Goal: Entertainment & Leisure: Consume media (video, audio)

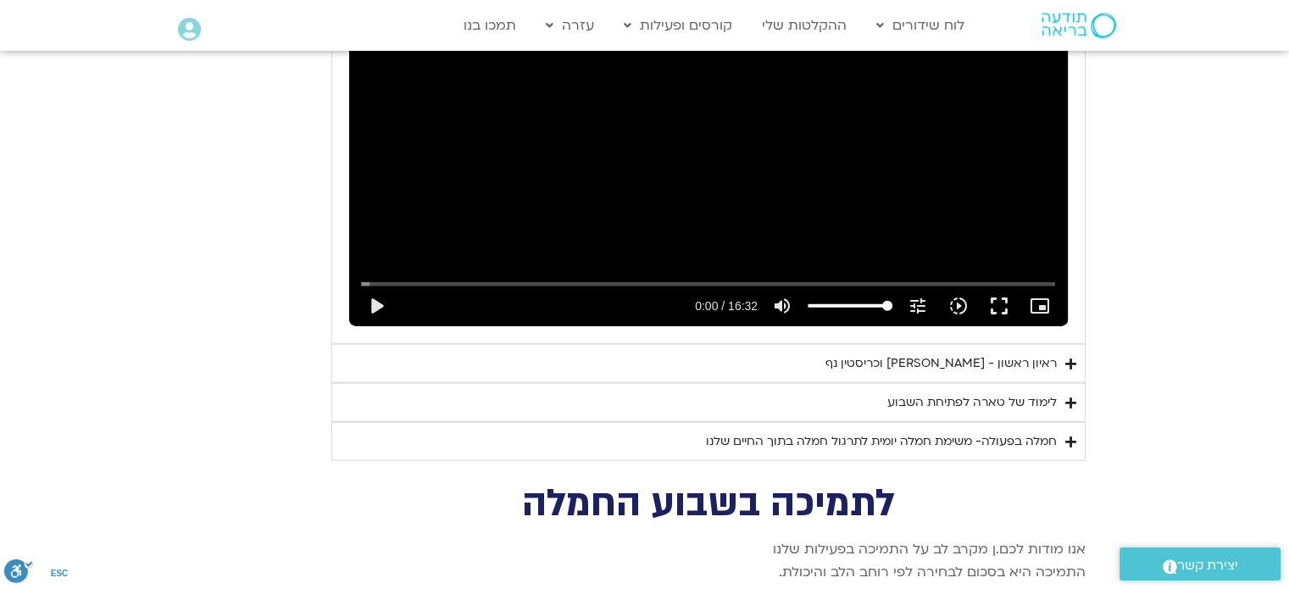
scroll to position [4194, 0]
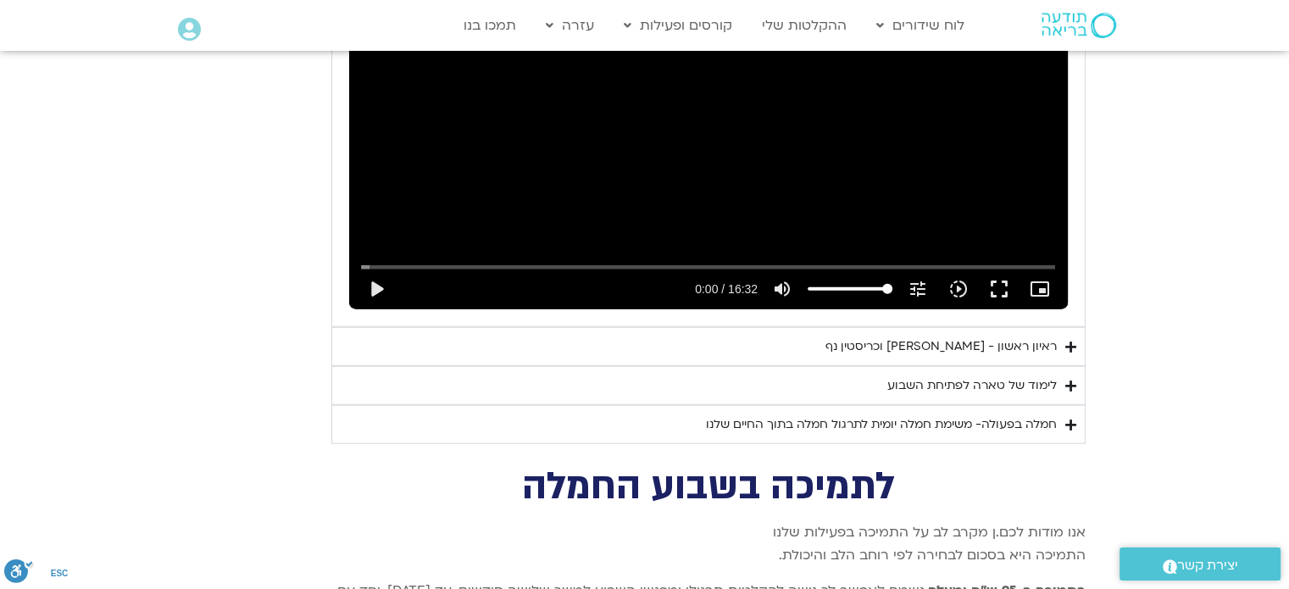
click at [1070, 341] on icon "Accordion. Open links with Enter or Space, close with Escape, and navigate with…" at bounding box center [1070, 347] width 11 height 13
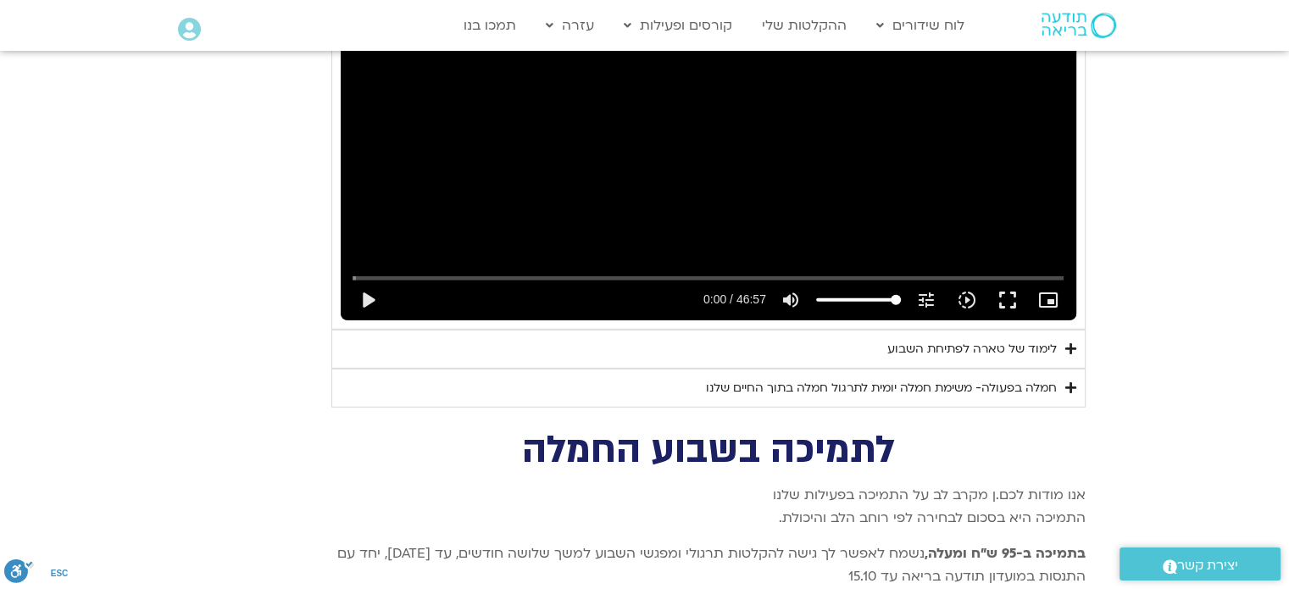
scroll to position [4601, 0]
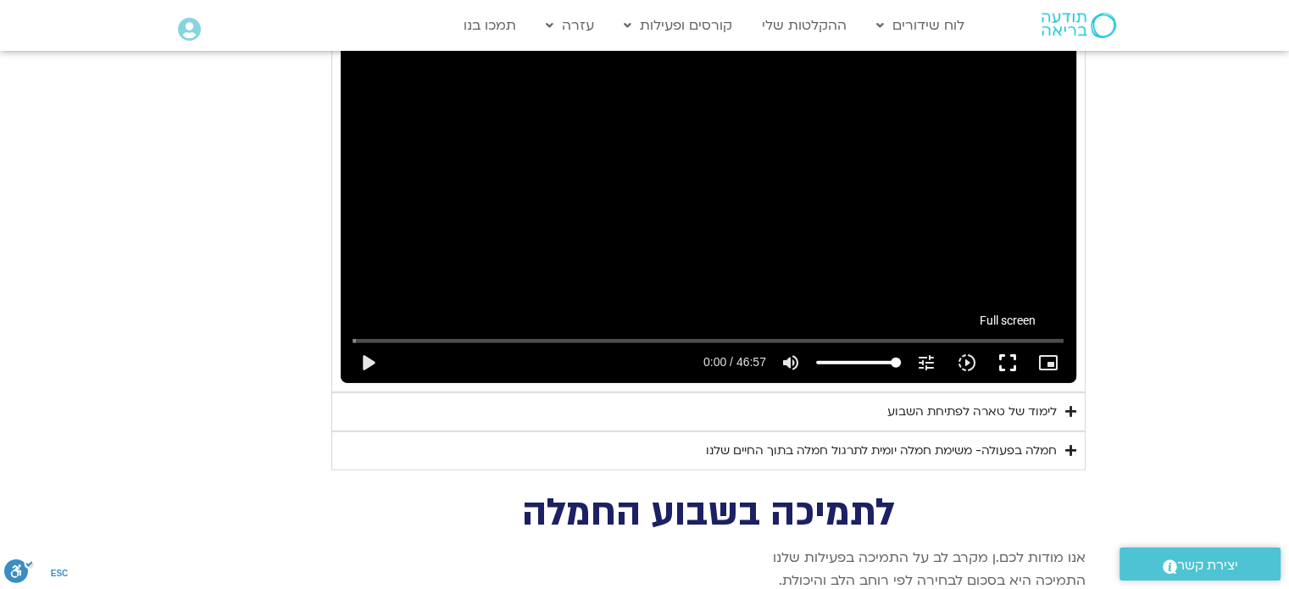
click at [1006, 342] on button "fullscreen" at bounding box center [1007, 362] width 41 height 41
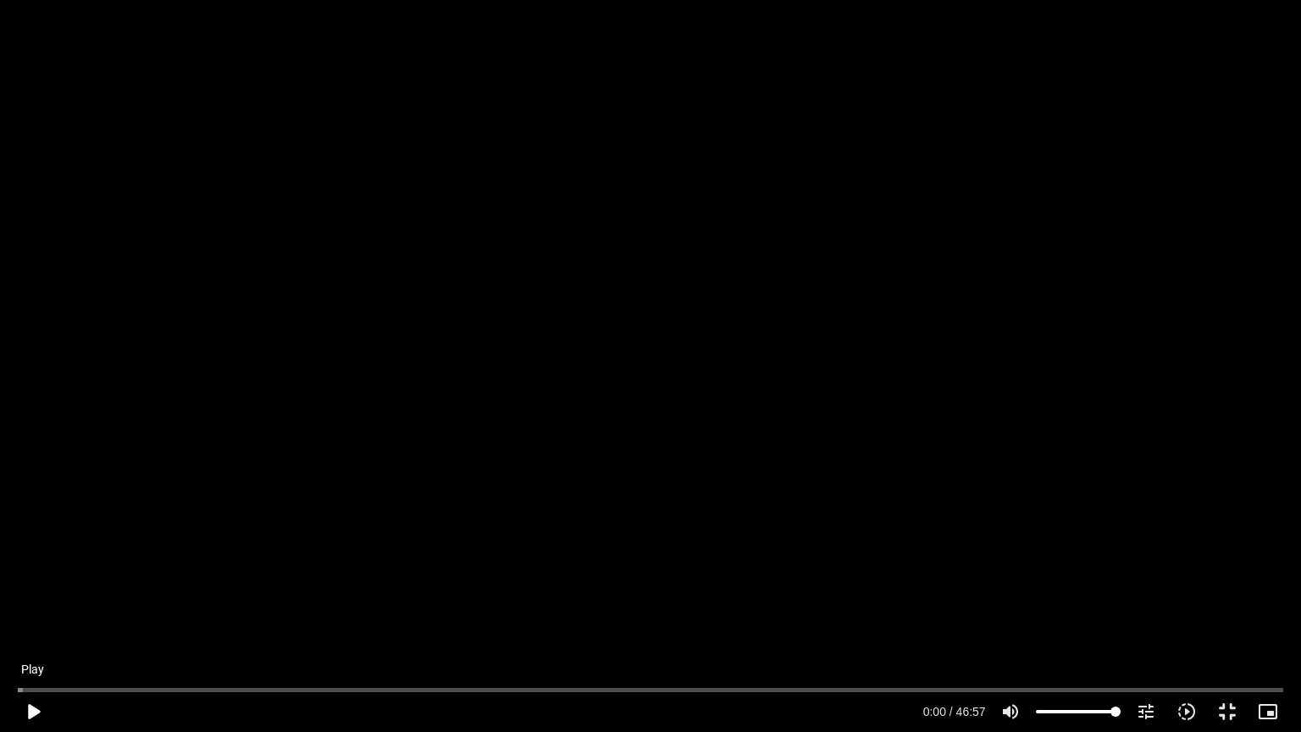
click at [33, 588] on button "play_arrow" at bounding box center [33, 711] width 41 height 41
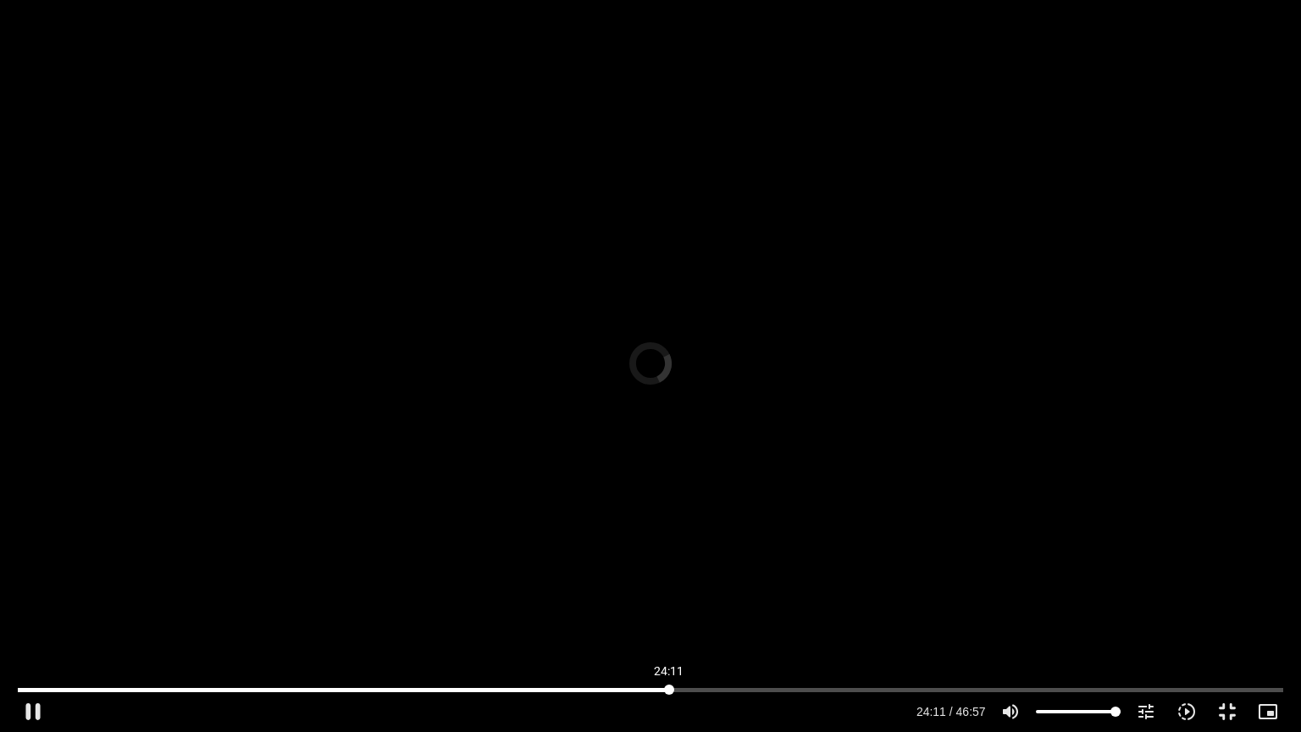
click at [669, 588] on input "Seek" at bounding box center [650, 690] width 1265 height 10
click at [155, 474] on div "Skip Ad 24:11 pause 26:51 / 46:57 volume_up Mute tune Resolution Auto 720p slow…" at bounding box center [650, 366] width 1301 height 732
click at [1225, 588] on button "fullscreen_exit" at bounding box center [1227, 711] width 41 height 41
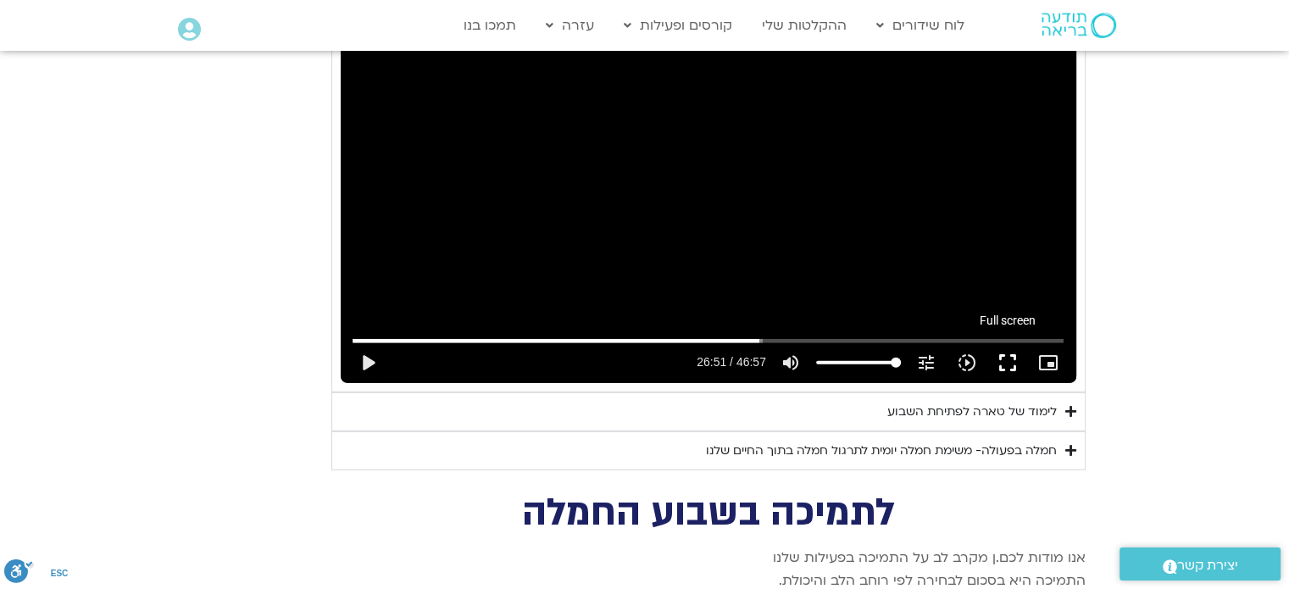
click at [1007, 342] on button "fullscreen" at bounding box center [1007, 362] width 41 height 41
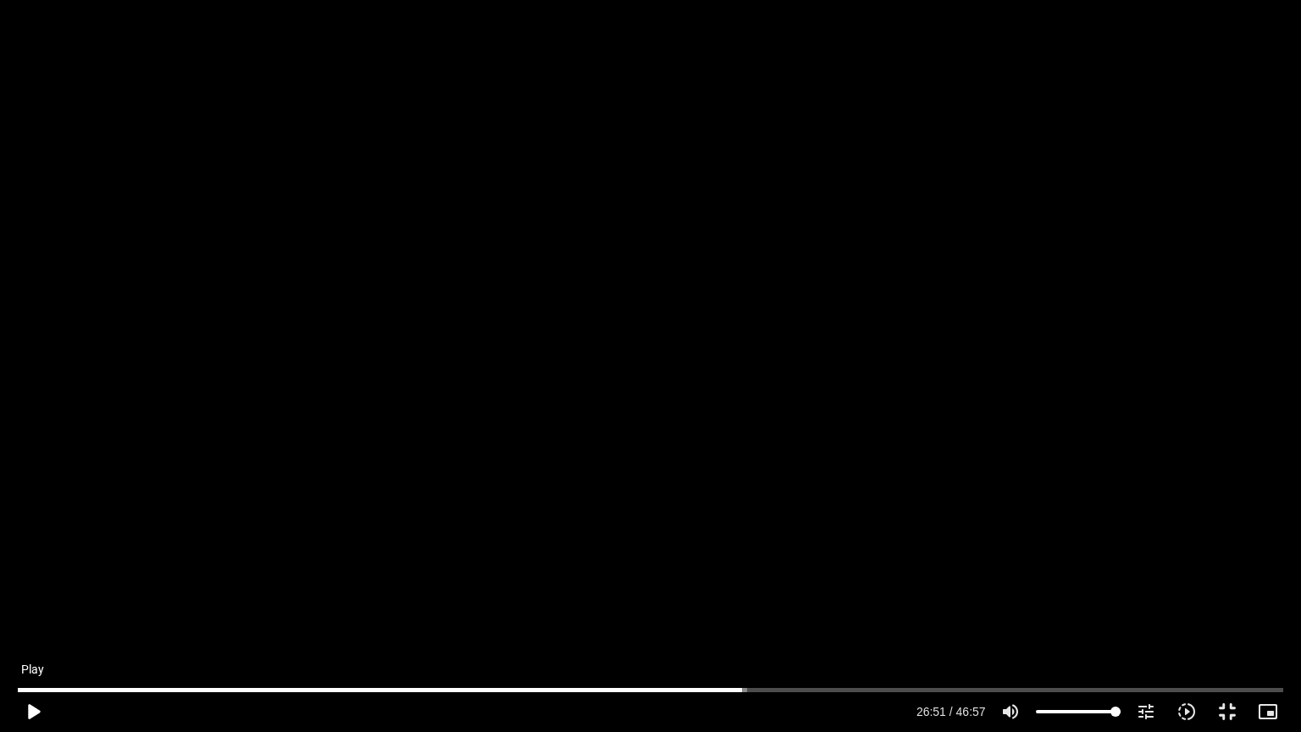
click at [34, 588] on button "play_arrow" at bounding box center [33, 711] width 41 height 41
click at [31, 588] on button "pause" at bounding box center [33, 711] width 41 height 41
click at [1224, 588] on button "fullscreen_exit" at bounding box center [1227, 711] width 41 height 41
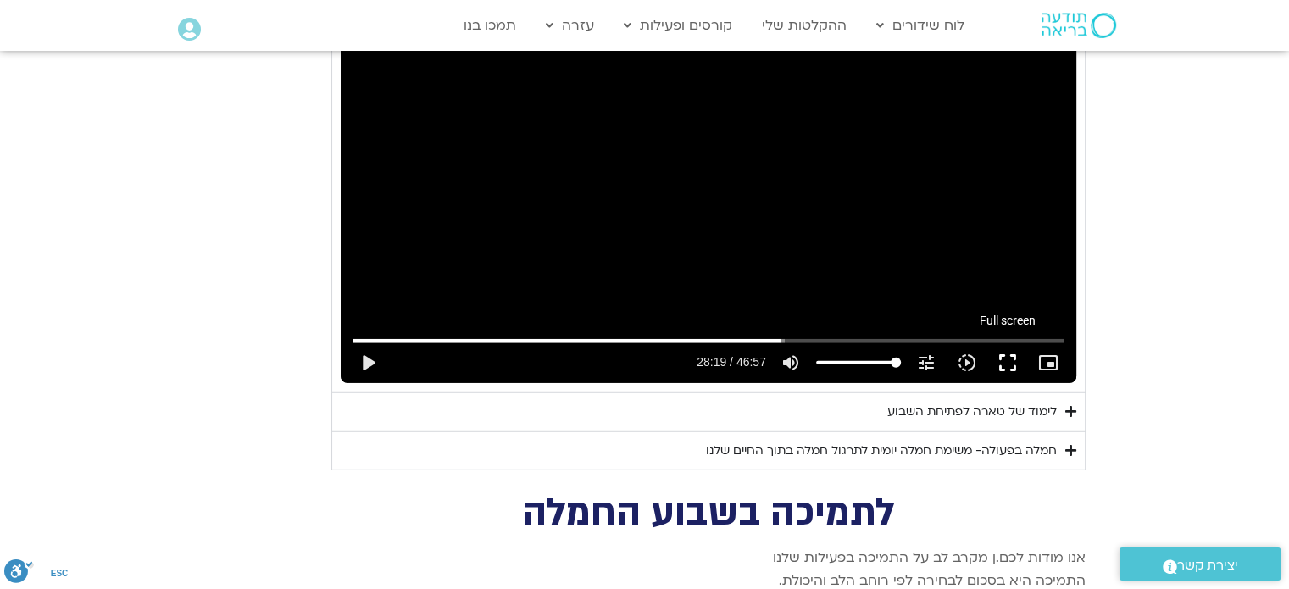
click at [1007, 342] on button "fullscreen" at bounding box center [1007, 362] width 41 height 41
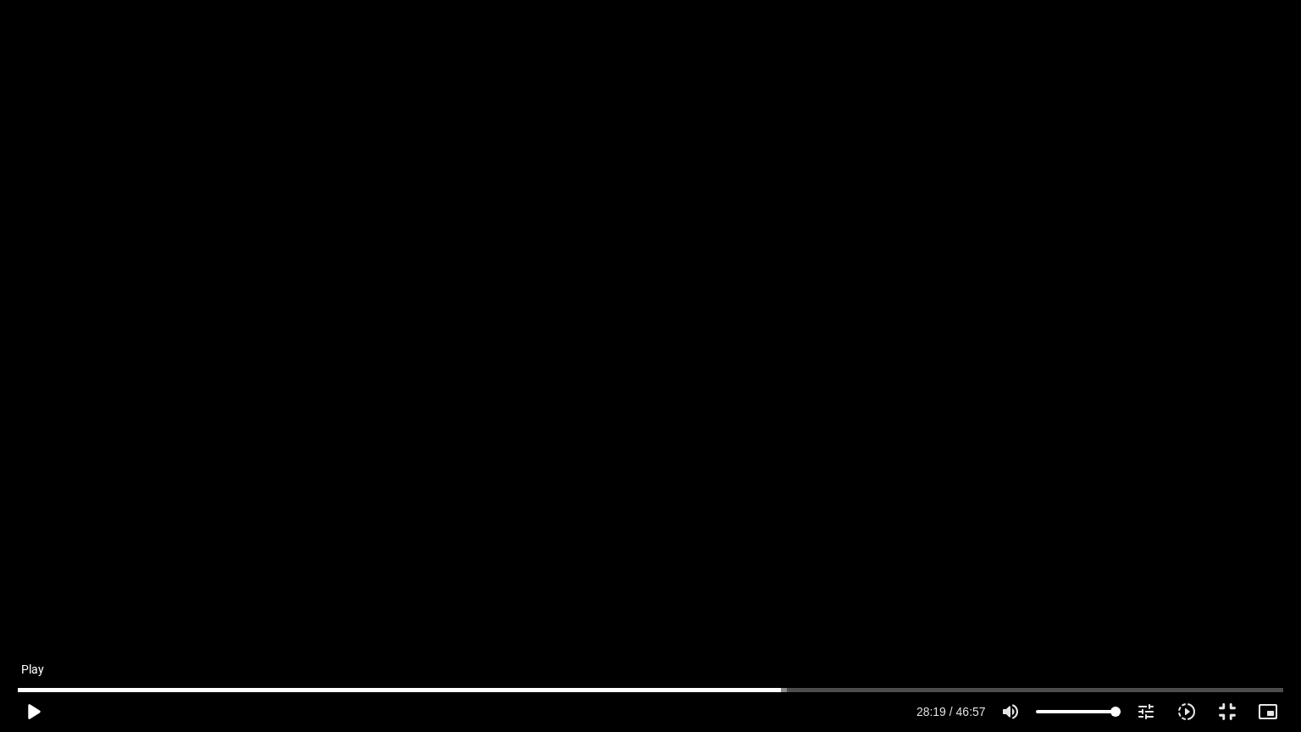
click at [31, 588] on button "play_arrow" at bounding box center [33, 711] width 41 height 41
click at [36, 588] on button "pause" at bounding box center [33, 711] width 41 height 41
type input "1907.999994"
click at [1229, 588] on button "fullscreen_exit" at bounding box center [1227, 711] width 41 height 41
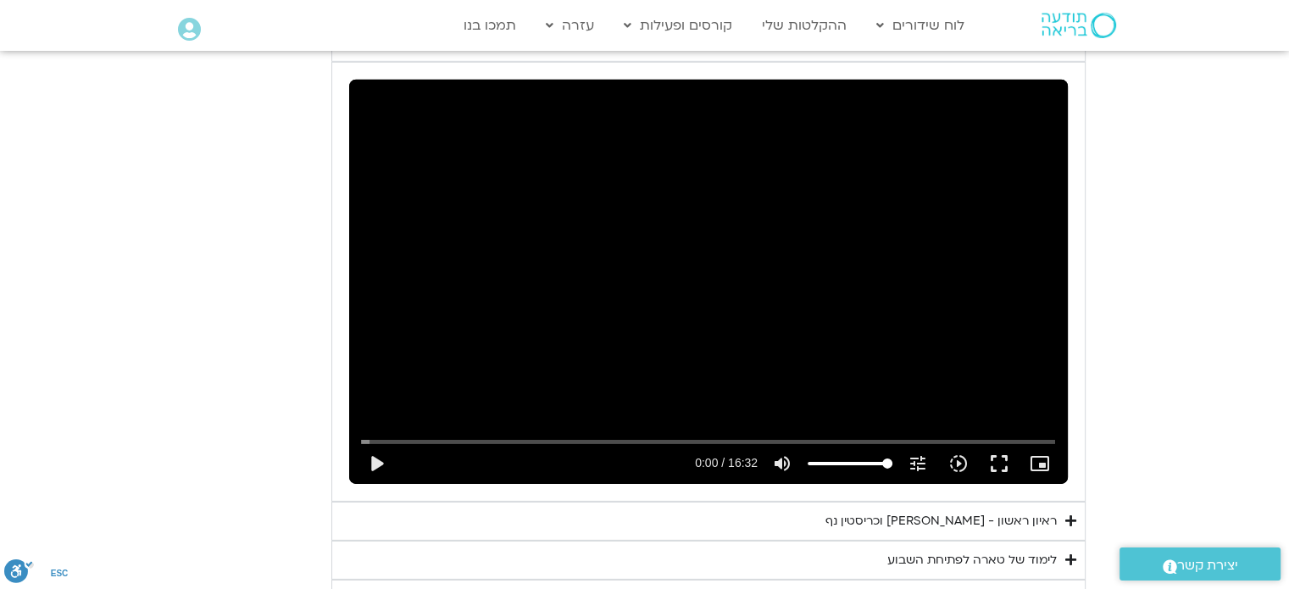
scroll to position [5189, 0]
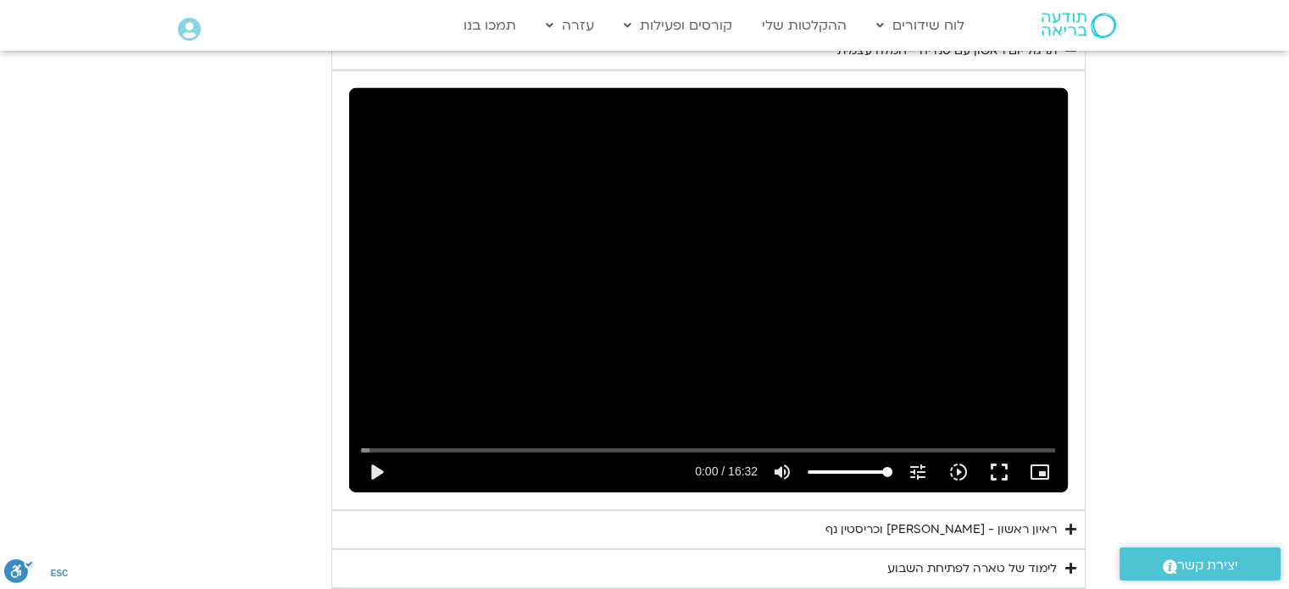
click at [1069, 523] on icon "Accordion. Open links with Enter or Space, close with Escape, and navigate with…" at bounding box center [1070, 529] width 11 height 13
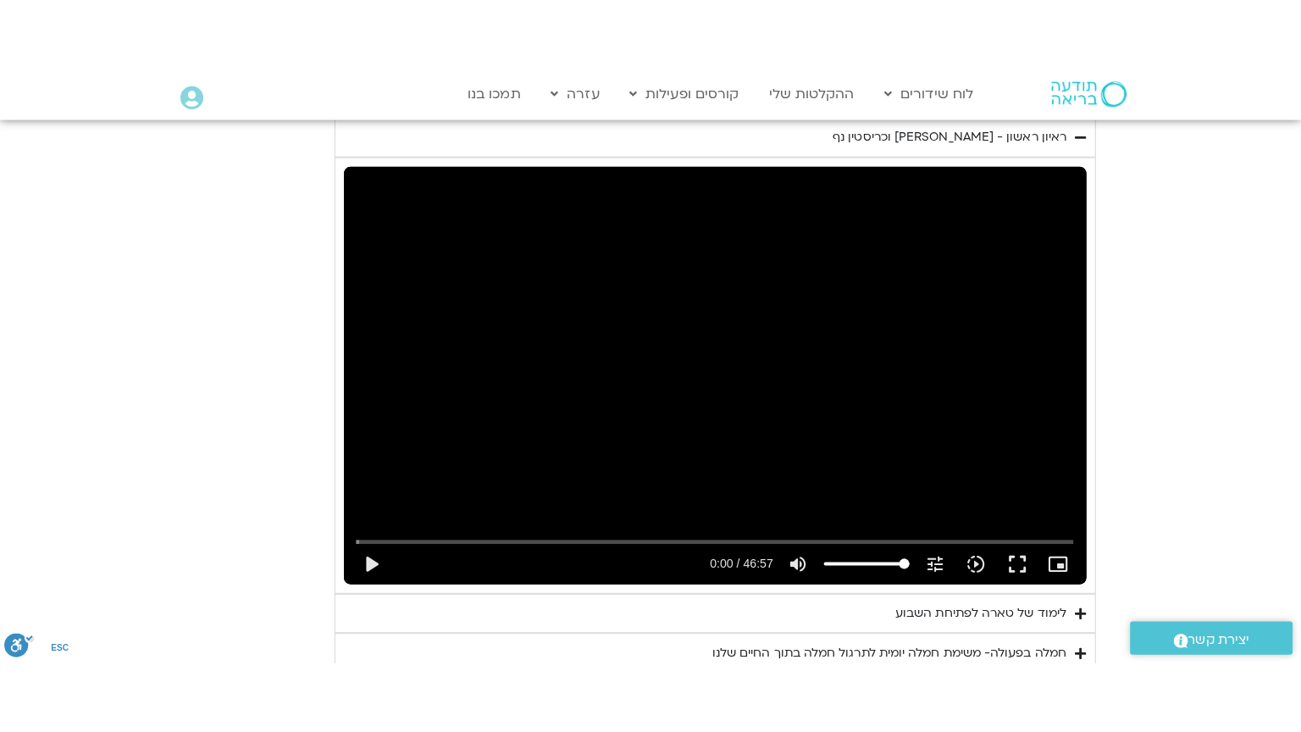
scroll to position [5748, 0]
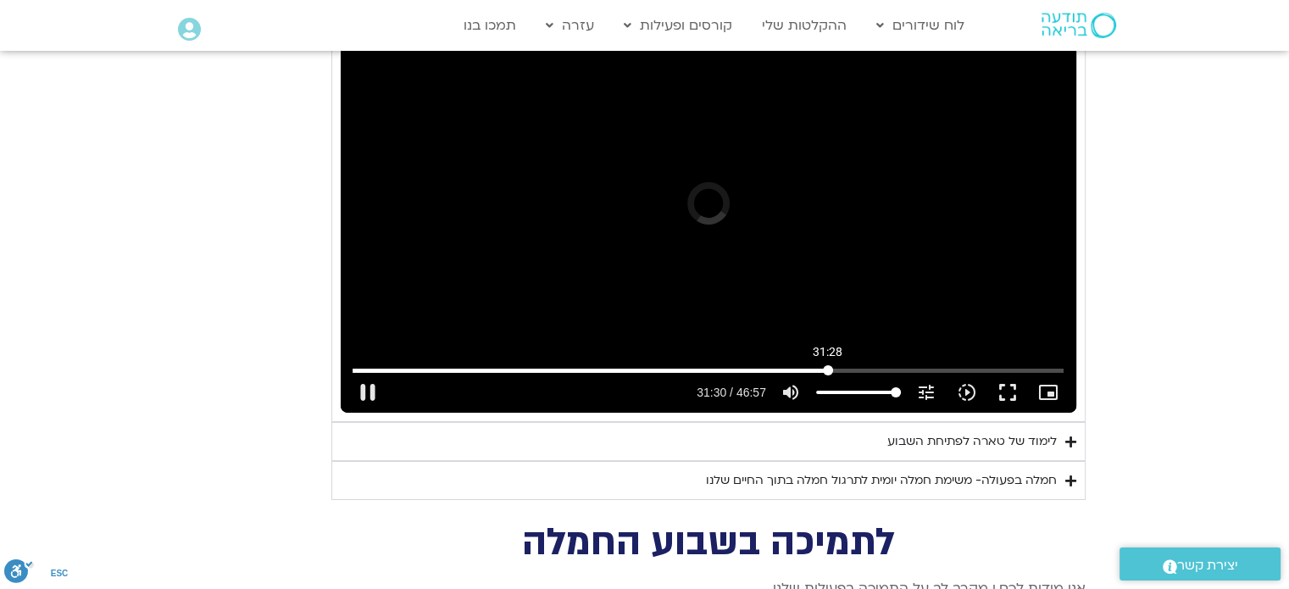
click at [827, 365] on input "Seek" at bounding box center [707, 370] width 711 height 10
click at [1008, 372] on button "fullscreen" at bounding box center [1007, 392] width 41 height 41
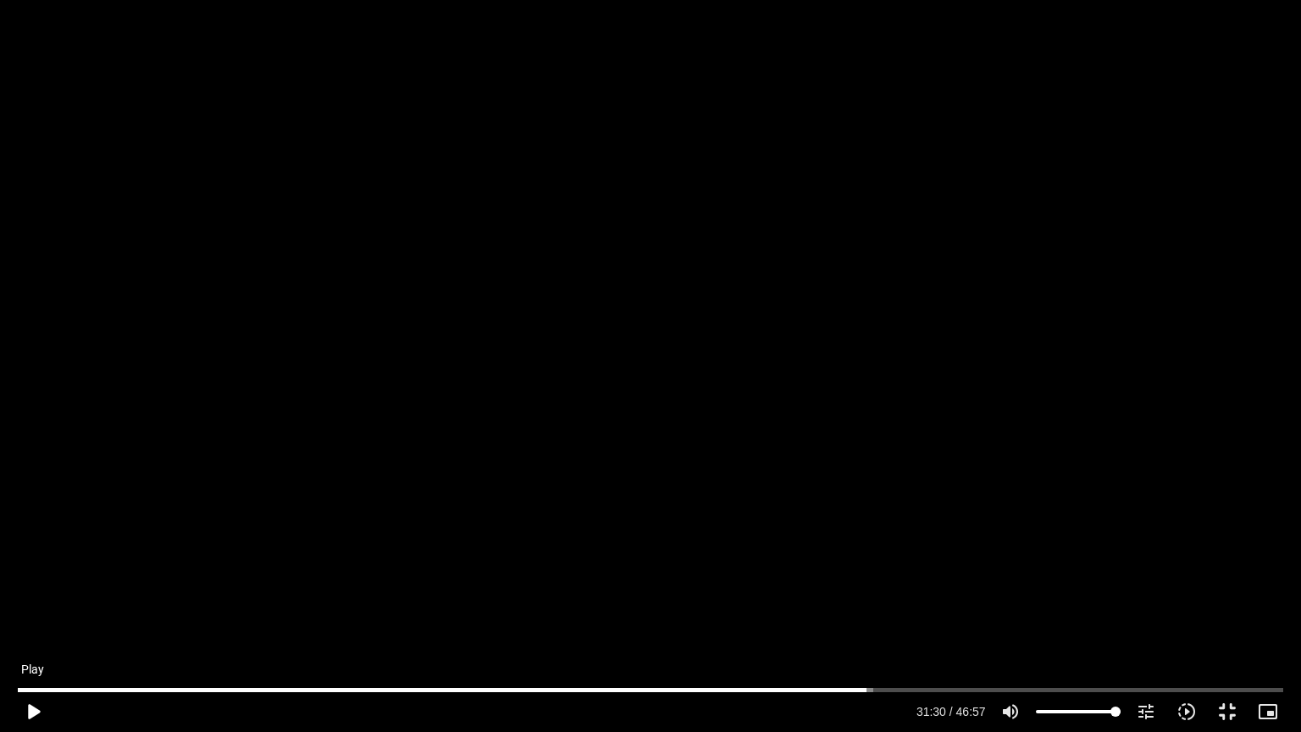
click at [34, 712] on button "play_arrow" at bounding box center [33, 711] width 41 height 41
click at [29, 705] on button "pause" at bounding box center [33, 711] width 41 height 41
click at [29, 705] on button "play_arrow" at bounding box center [33, 711] width 41 height 41
click at [278, 397] on div "Skip Ad 5:15 pause 43:29 / 46:57 volume_up Mute tune Resolution Auto 720p slow_…" at bounding box center [650, 366] width 1301 height 732
click at [182, 341] on div "Skip Ad 5:15 play_arrow 43:30 / 46:57 volume_up Mute tune Resolution Auto 720p …" at bounding box center [650, 366] width 1301 height 732
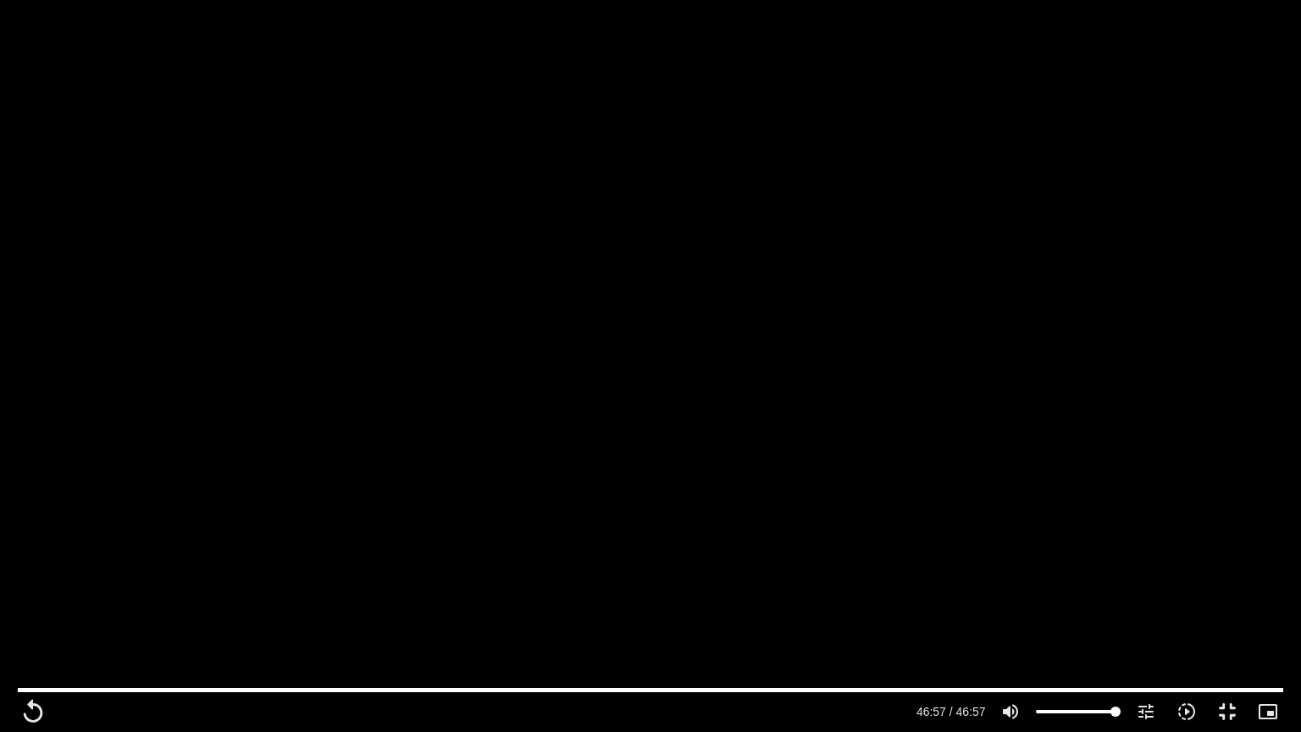
type input "2817.733333"
